Goal: Information Seeking & Learning: Learn about a topic

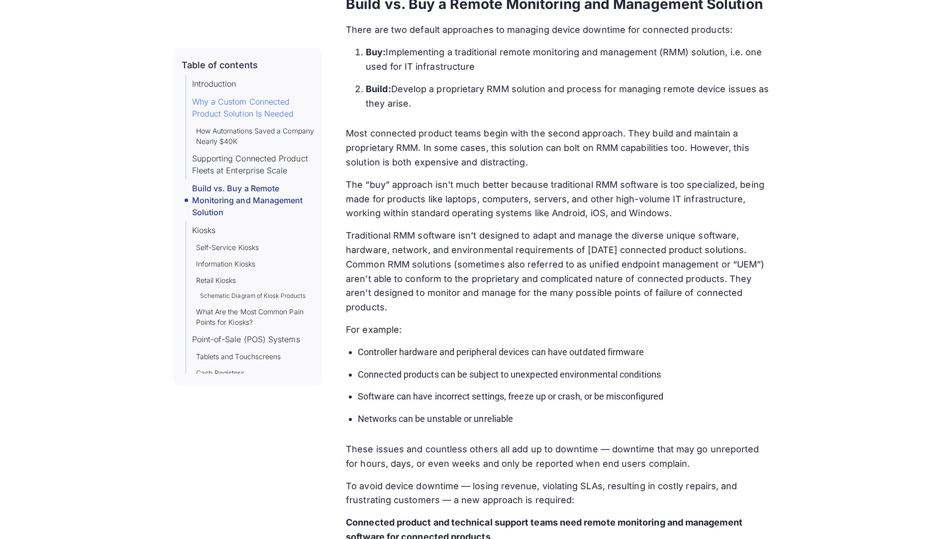
click at [249, 115] on link "Why a Custom Connected Product Solution Is Needed" at bounding box center [253, 108] width 122 height 24
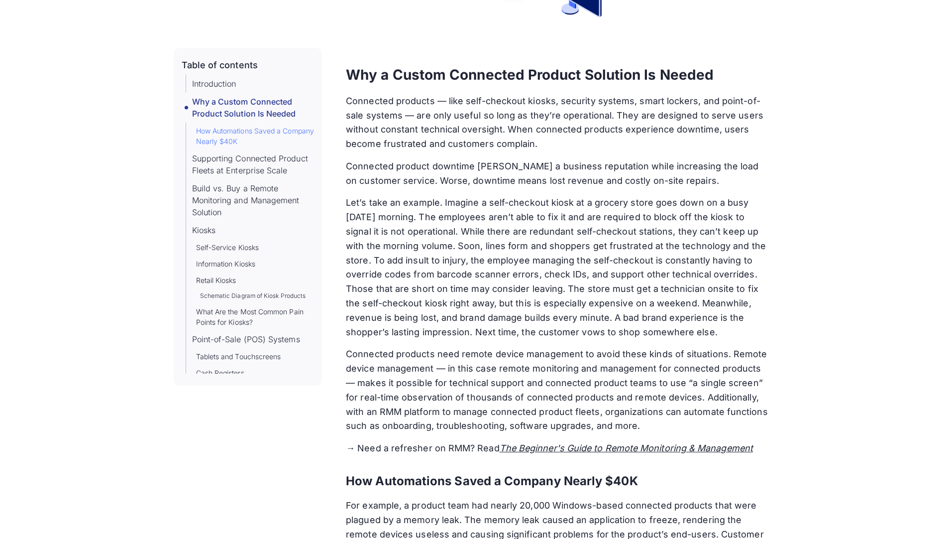
click at [249, 140] on link "How Automations Saved a Company Nearly $40K" at bounding box center [255, 135] width 118 height 21
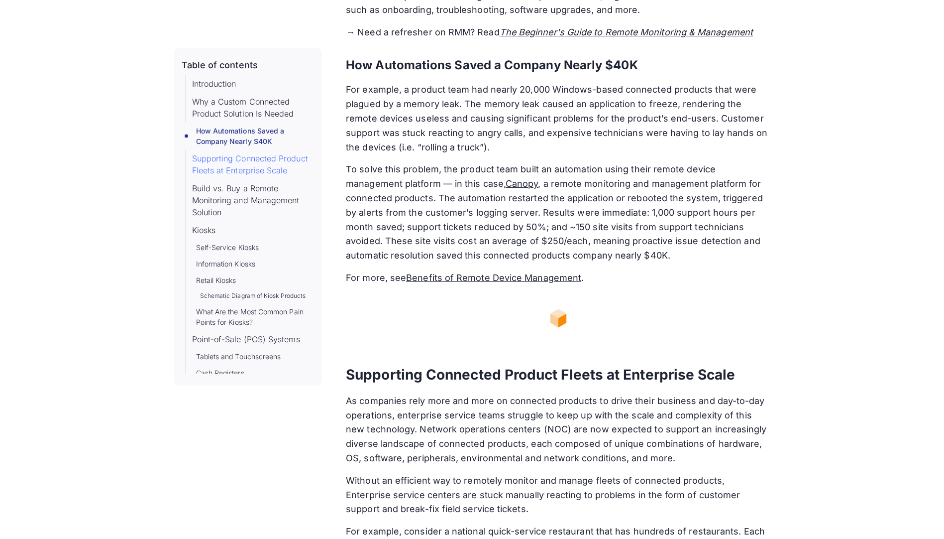
click at [254, 171] on link "Supporting Connected Product Fleets at Enterprise Scale" at bounding box center [253, 164] width 122 height 24
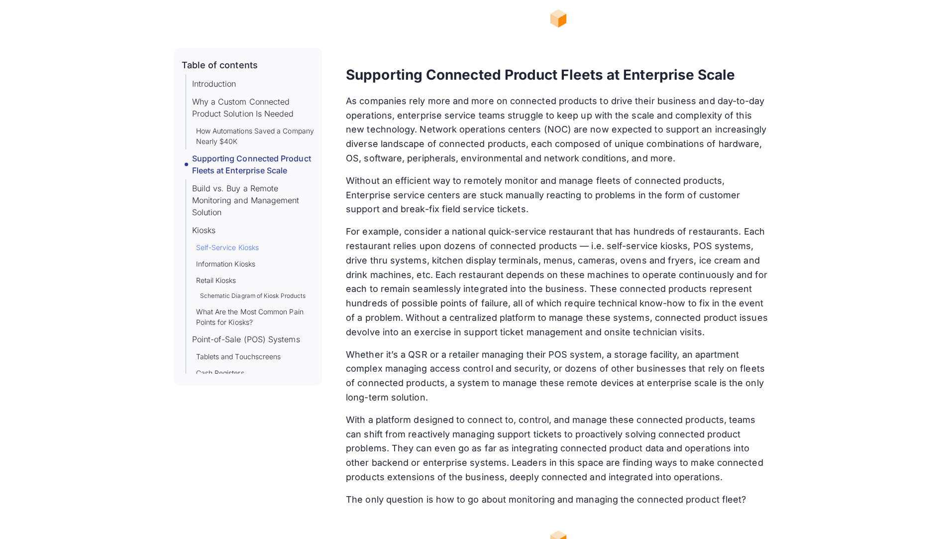
click at [240, 252] on link "Self-Service Kiosks" at bounding box center [227, 247] width 63 height 10
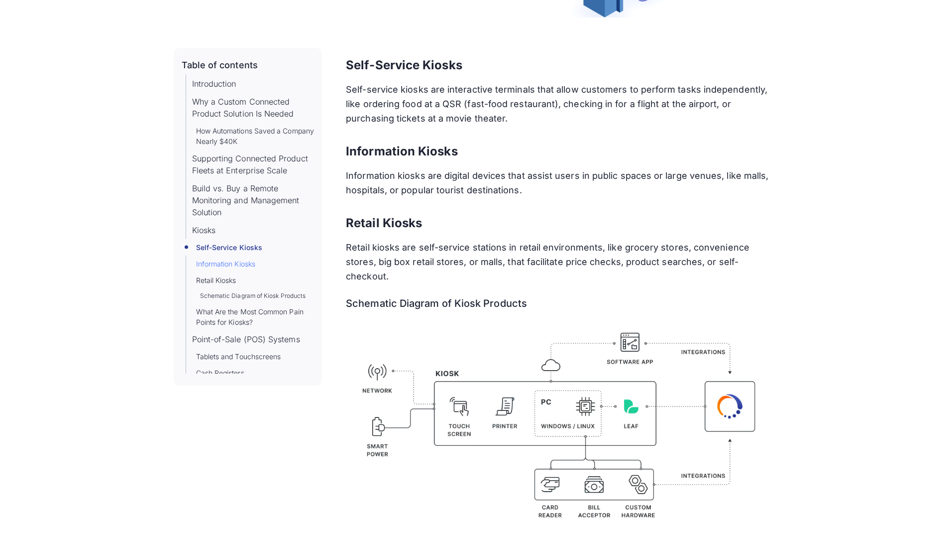
click at [237, 269] on link "Information Kiosks" at bounding box center [225, 263] width 59 height 10
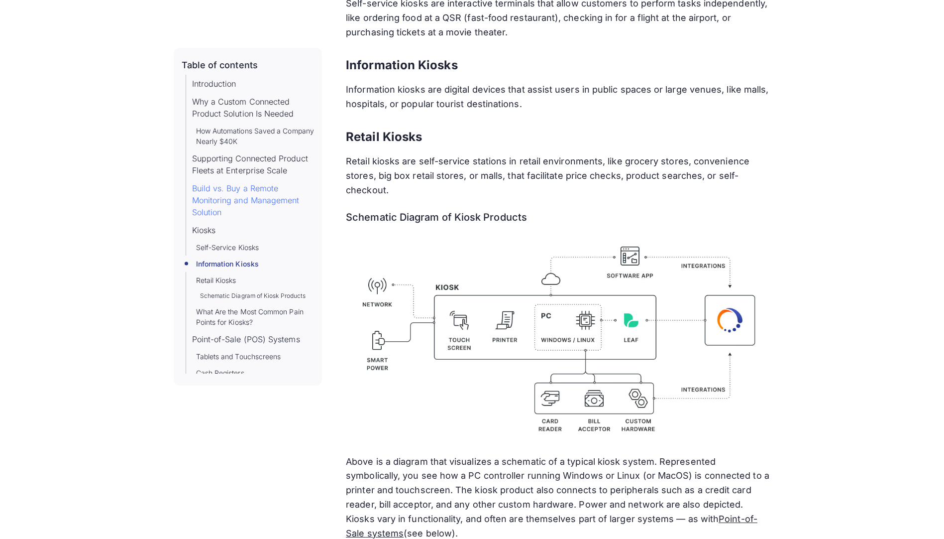
click at [209, 218] on link "Build vs. Buy a Remote Monitoring and Management Solution" at bounding box center [253, 200] width 122 height 36
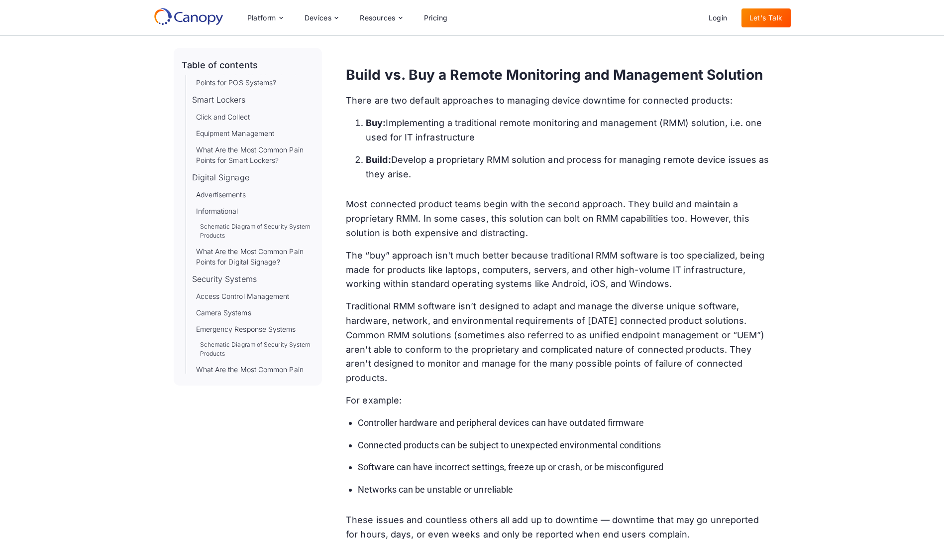
scroll to position [299, 0]
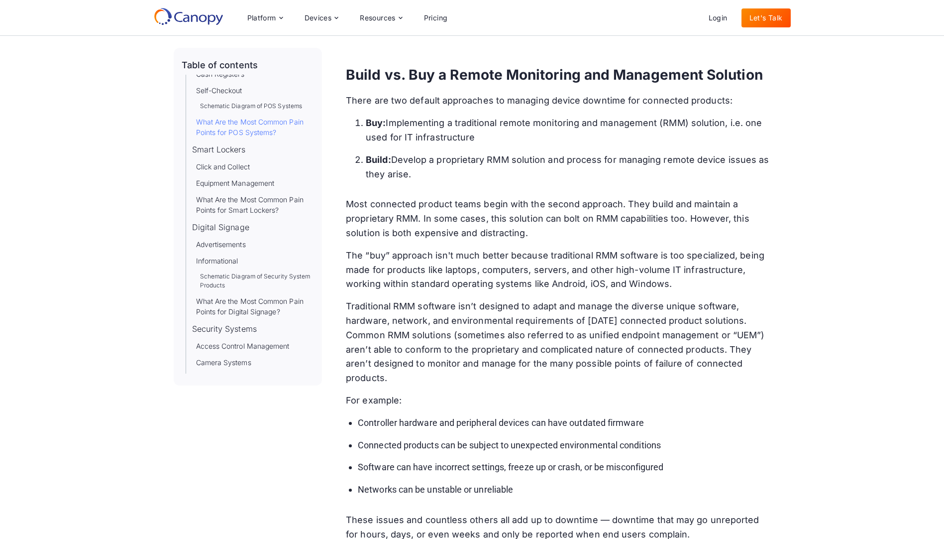
click at [246, 133] on link "What Are the Most Common Pain Points for POS Systems?" at bounding box center [255, 126] width 118 height 21
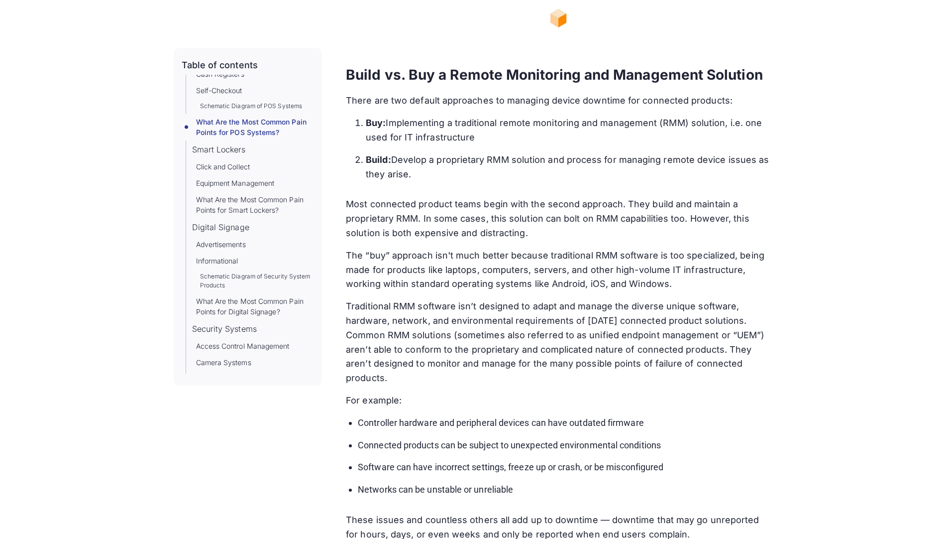
scroll to position [6588, 0]
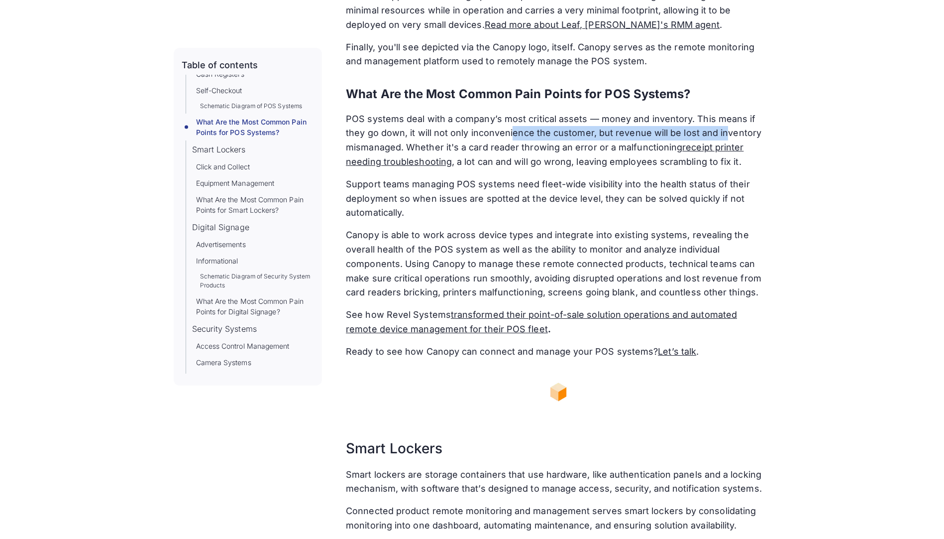
drag, startPoint x: 552, startPoint y: 103, endPoint x: 735, endPoint y: 110, distance: 183.8
click at [735, 112] on p "POS systems deal with a company’s most critical assets — money and inventory. T…" at bounding box center [558, 140] width 425 height 57
drag, startPoint x: 735, startPoint y: 110, endPoint x: 787, endPoint y: 168, distance: 77.6
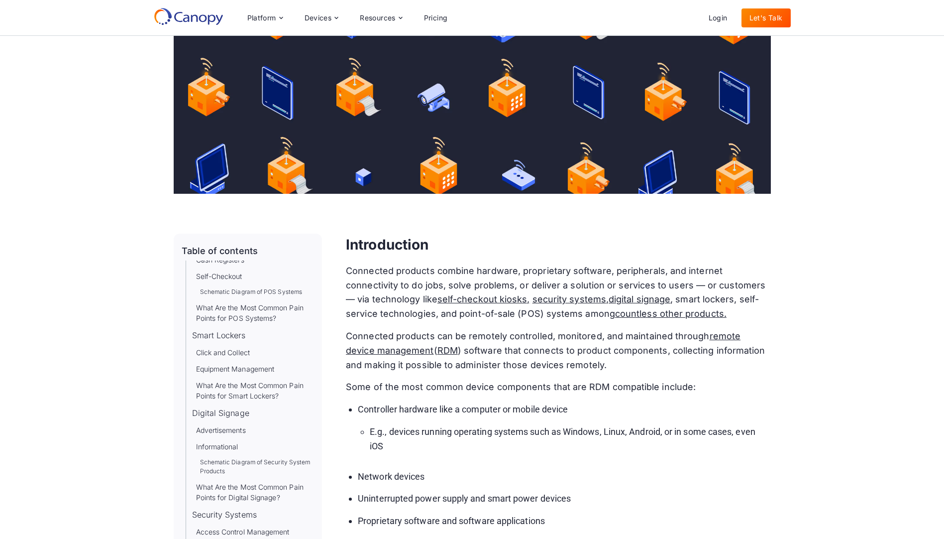
scroll to position [0, 0]
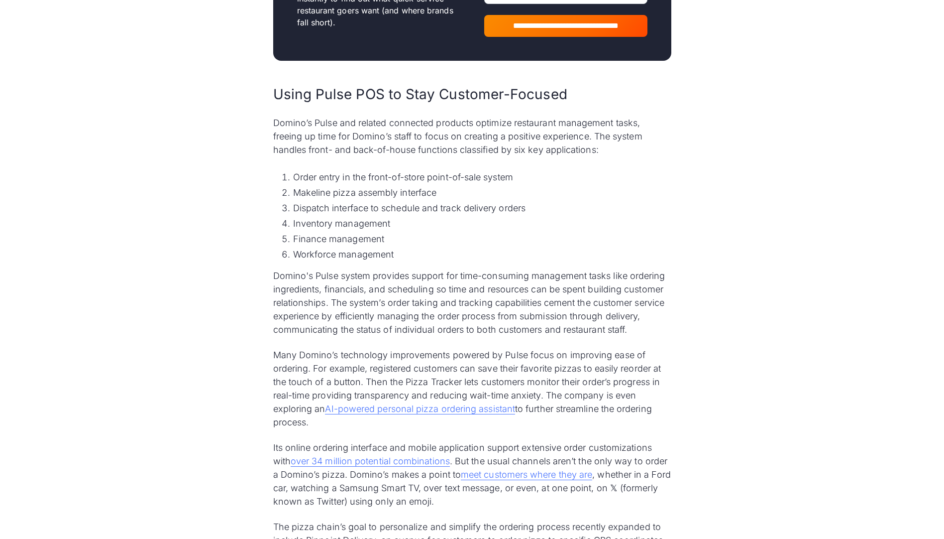
click at [540, 146] on p "Domino’s Pulse and related connected products optimize restaurant management ta…" at bounding box center [472, 136] width 398 height 40
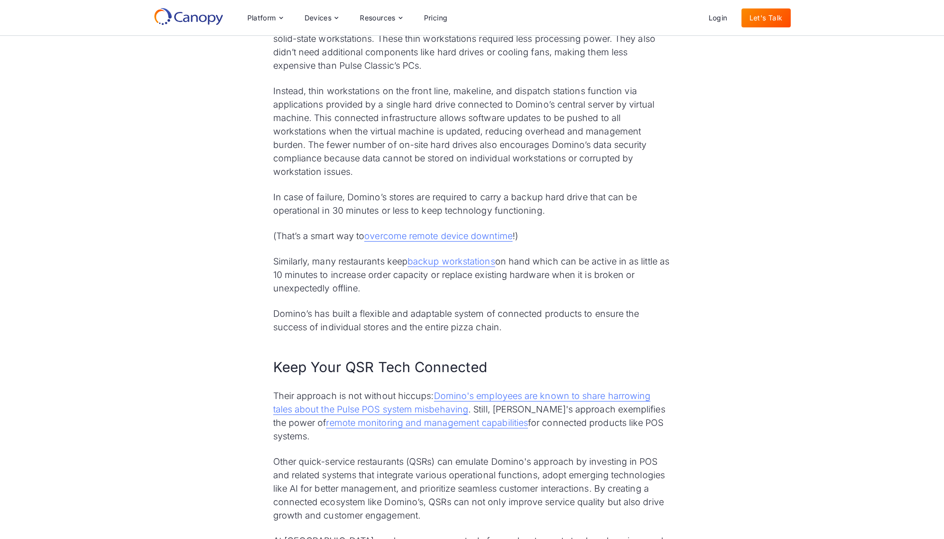
scroll to position [2675, 0]
